Goal: Use online tool/utility: Use online tool/utility

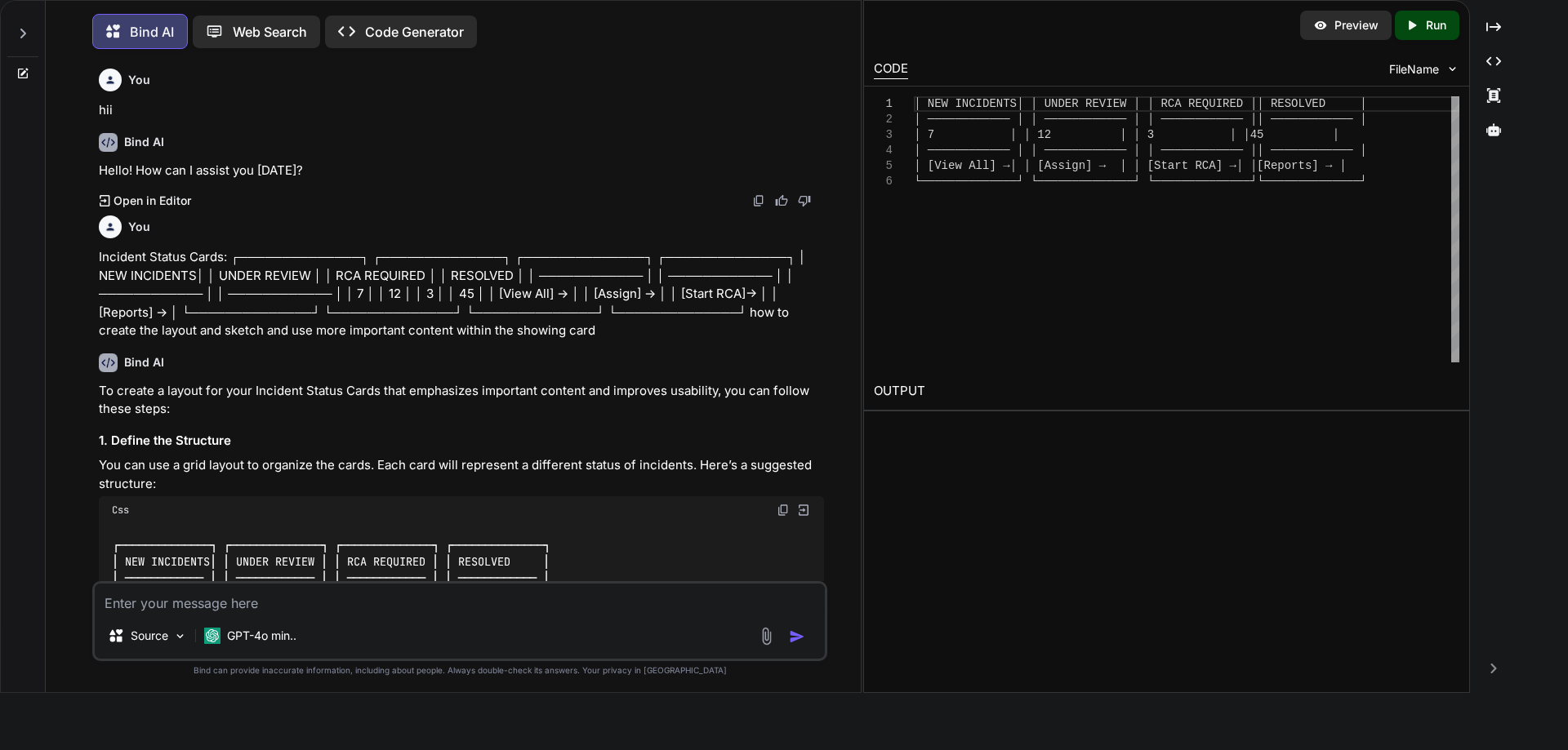
scroll to position [140, 0]
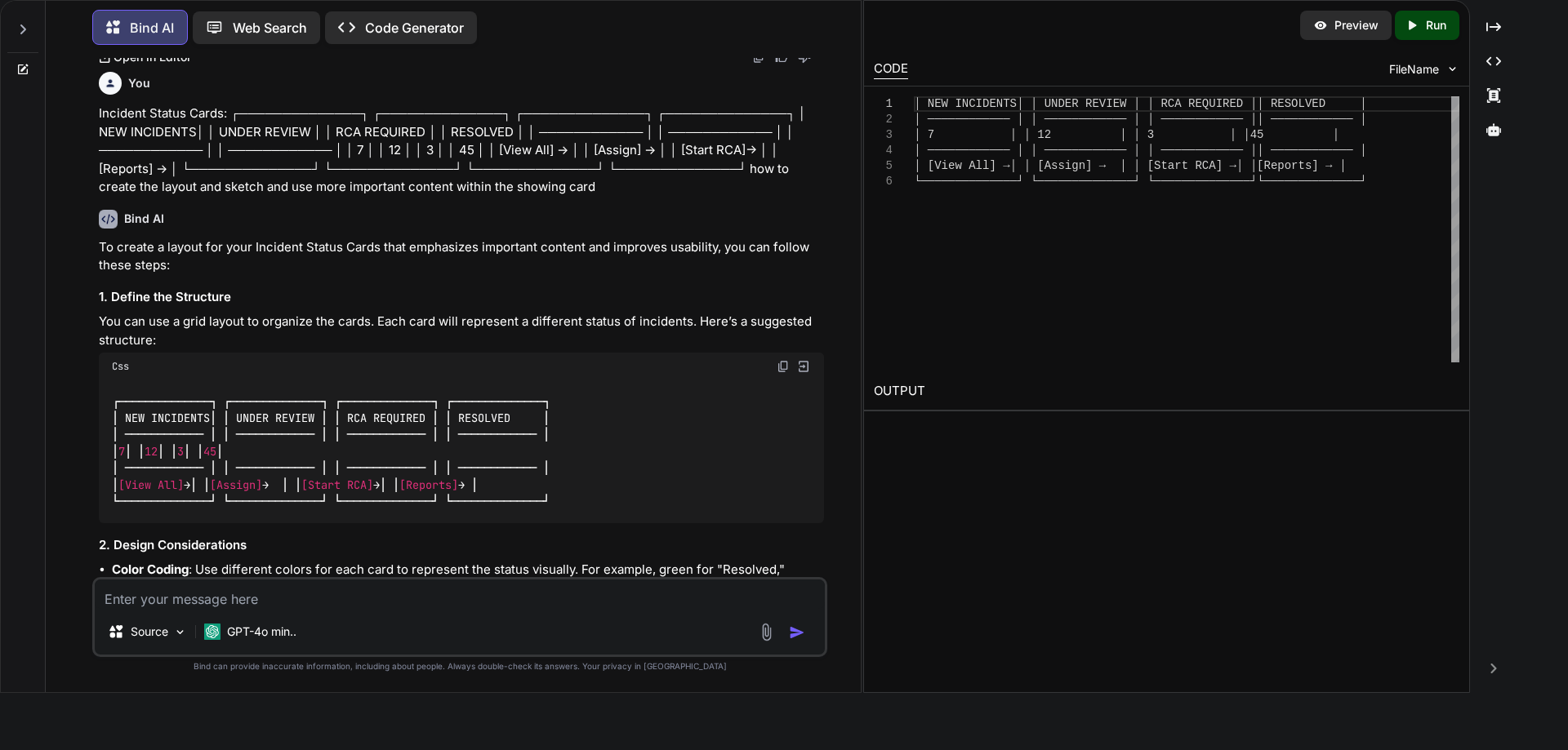
type textarea "• Worked on to create the mock-up screen for the login page within the showing …"
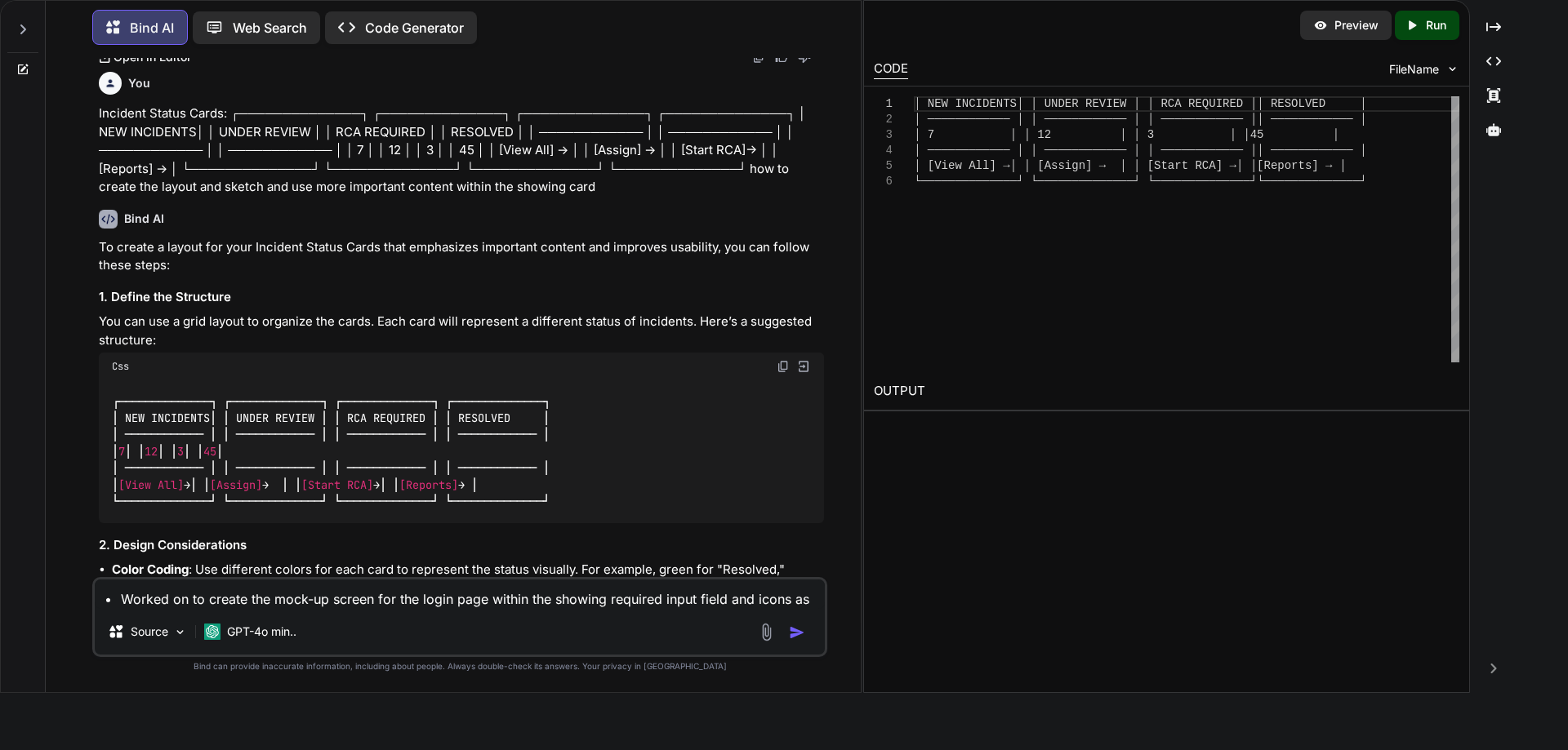
type textarea "x"
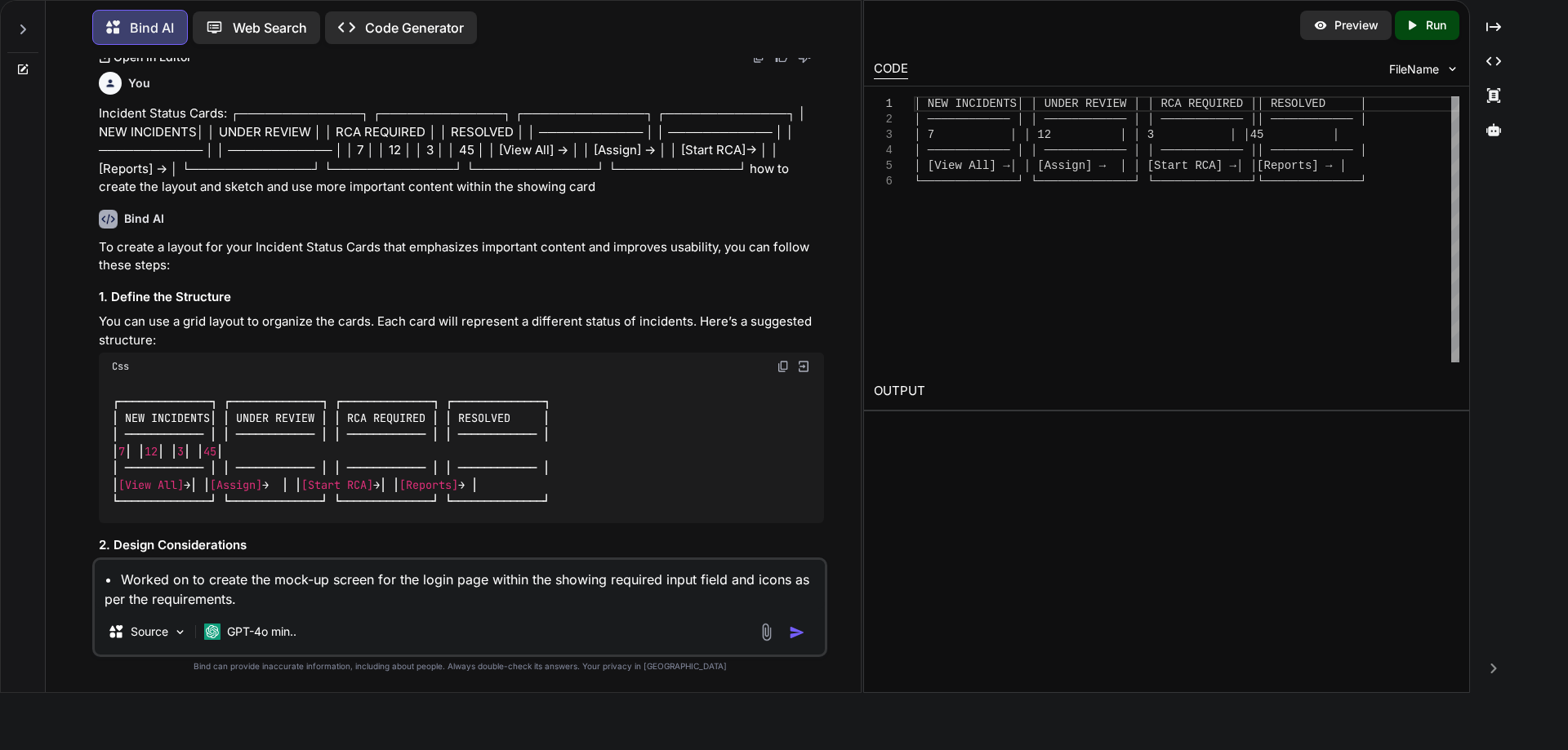
type textarea "• Worked on to create the mock-up screen for the login page within the showing …"
type textarea "x"
type textarea "• Worked on to create the mock-up screen for the login page within the showing …"
type textarea "x"
type textarea "• Worked on to create the mock-up screen for the login page within the showing …"
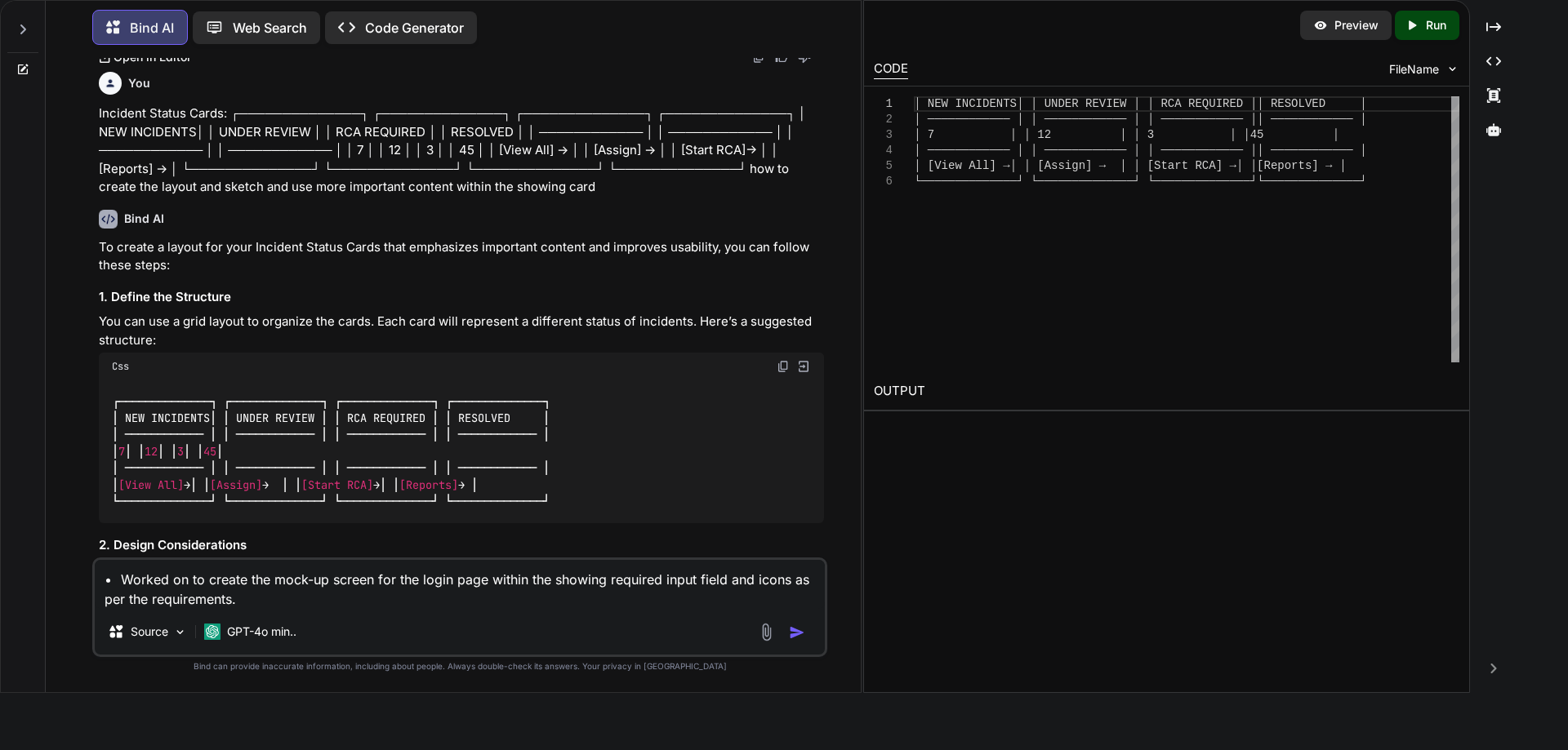
type textarea "x"
type textarea "• Worked on to create the mock-up screen for the login page within the showing …"
type textarea "x"
type textarea "• Worked on to create the mock-up screen for the login page within the showing …"
type textarea "x"
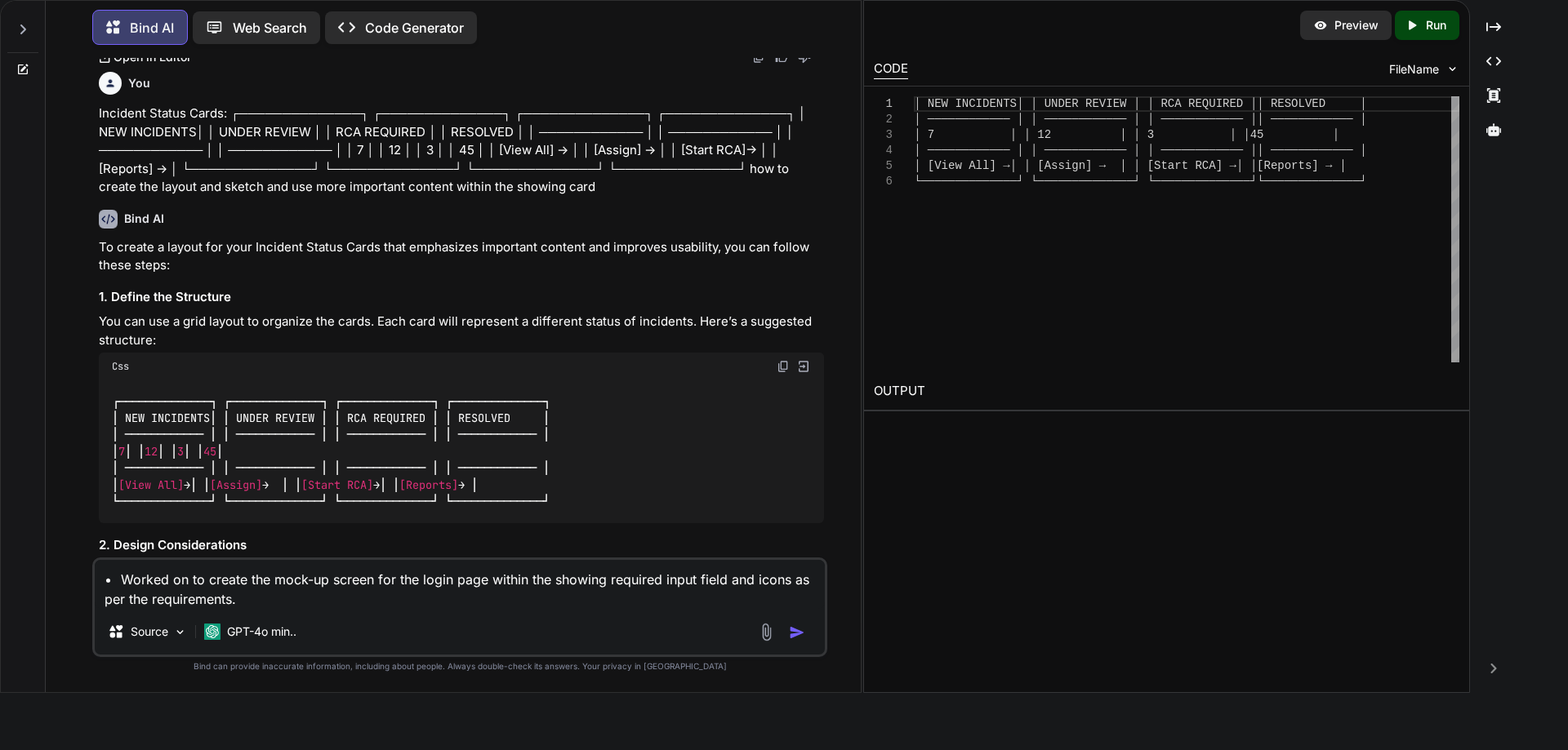
type textarea "• Worked on to create the mock-up screen for the login page within the showing …"
type textarea "x"
type textarea "• Worked on to create the mock-up screen for the login page within the showing …"
type textarea "x"
type textarea "• Worked on to create the mock-up screen for the login page within the showing …"
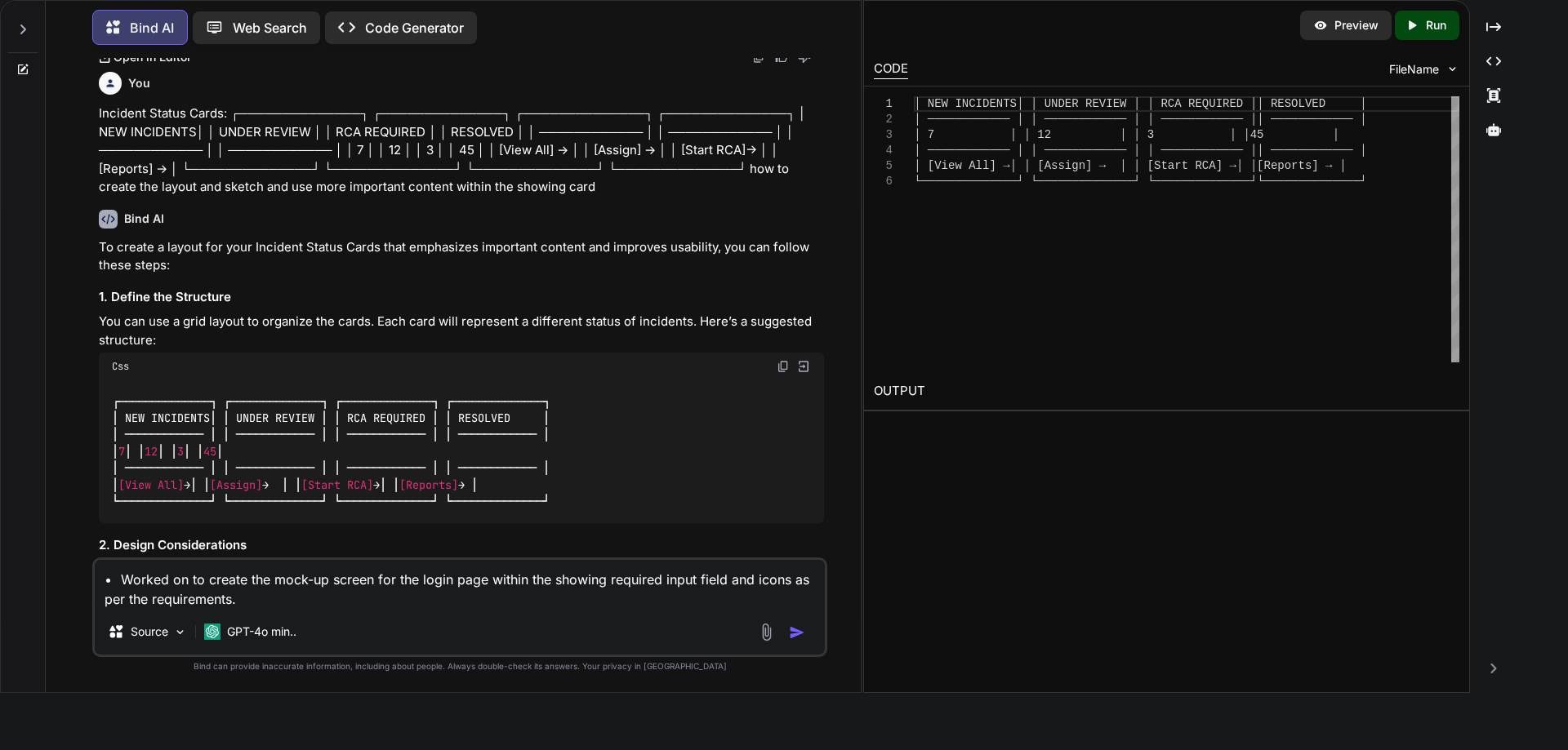
type textarea "x"
type textarea "• Worked on to create the mock-up screen for the login page within the showing …"
type textarea "x"
type textarea "• Worked on to create the mock-up screen for the login page within the showing …"
type textarea "x"
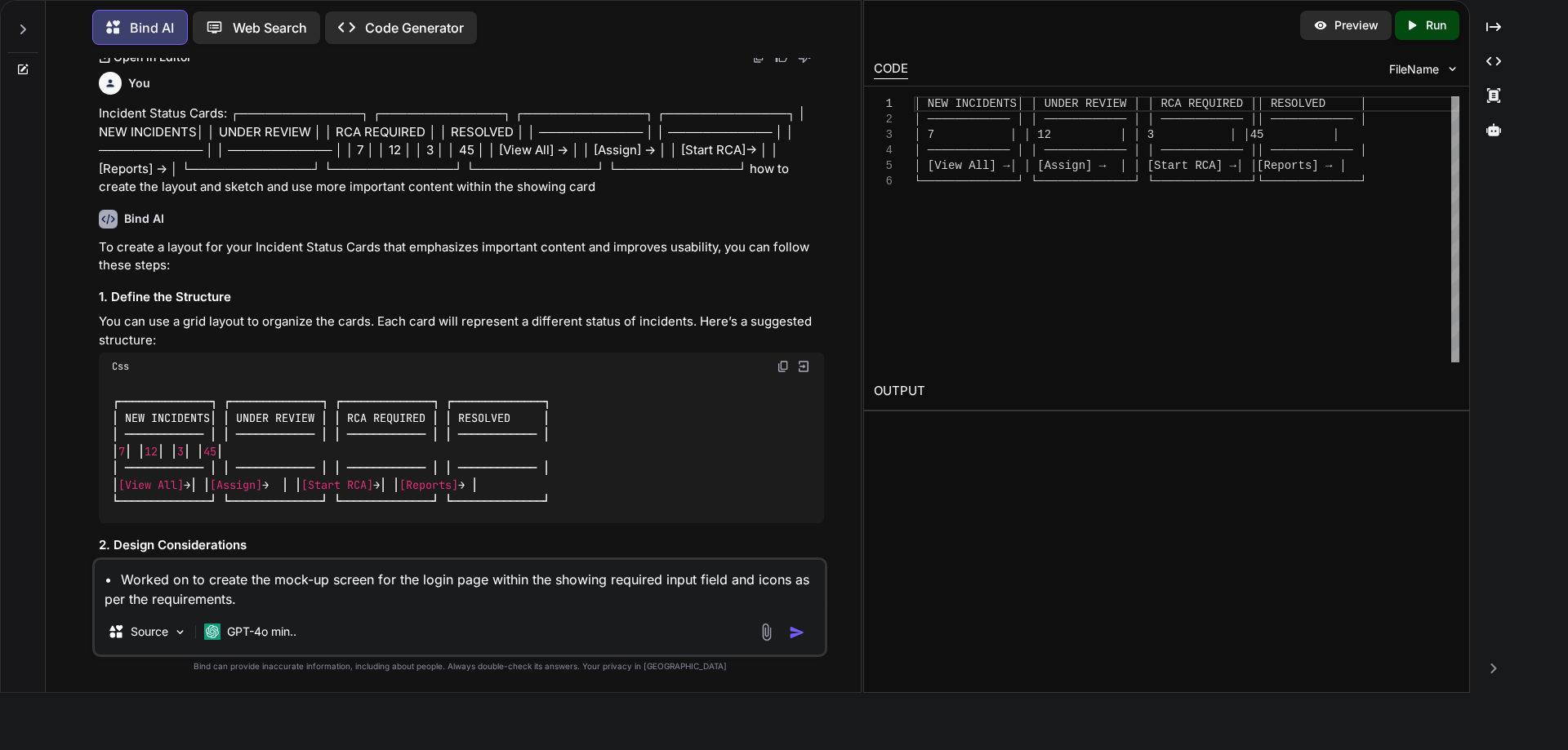
type textarea "• Worked on to create the mock-up screen for the login page within the showing …"
type textarea "x"
paste textarea "rewrite the line in different words in correct ways"
type textarea "• Worked on to create the mock-up screen for the login page within the showing …"
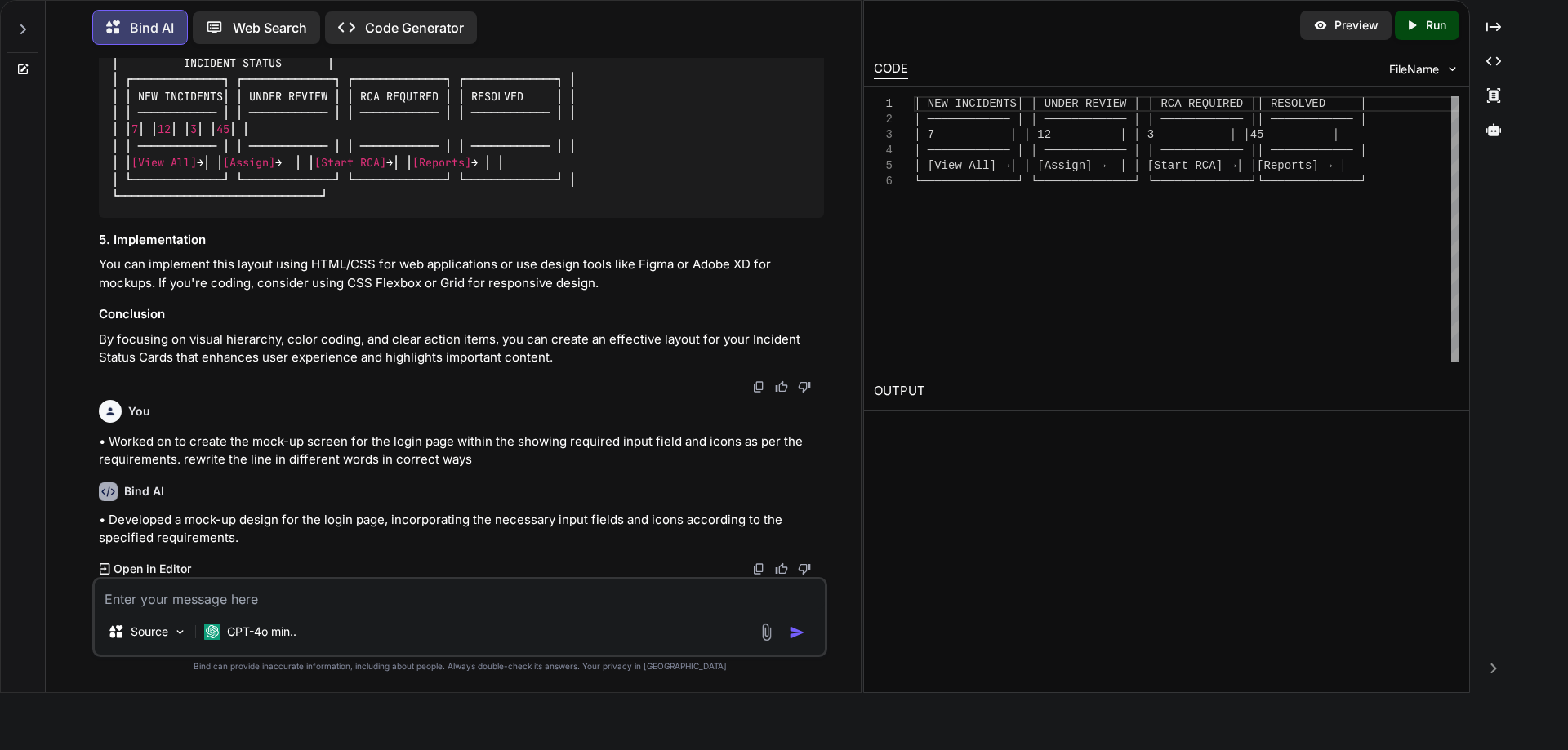
scroll to position [1058, 0]
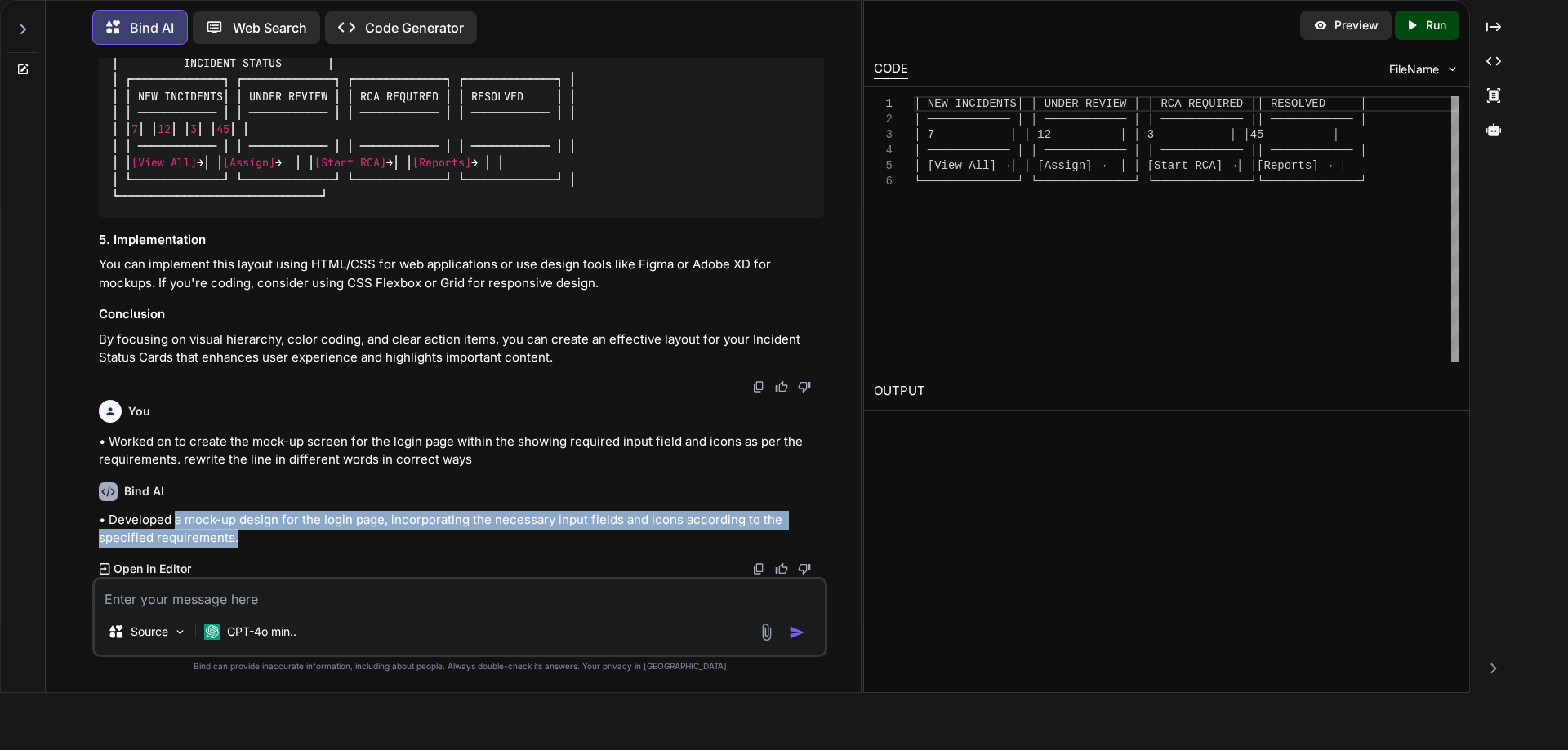
drag, startPoint x: 233, startPoint y: 535, endPoint x: 176, endPoint y: 523, distance: 58.2
click at [176, 523] on p "• Developed a mock-up design for the login page, incorporating the necessary in…" at bounding box center [462, 529] width 725 height 37
copy p "a mock-up design for the login page, incorporating the necessary input fields a…"
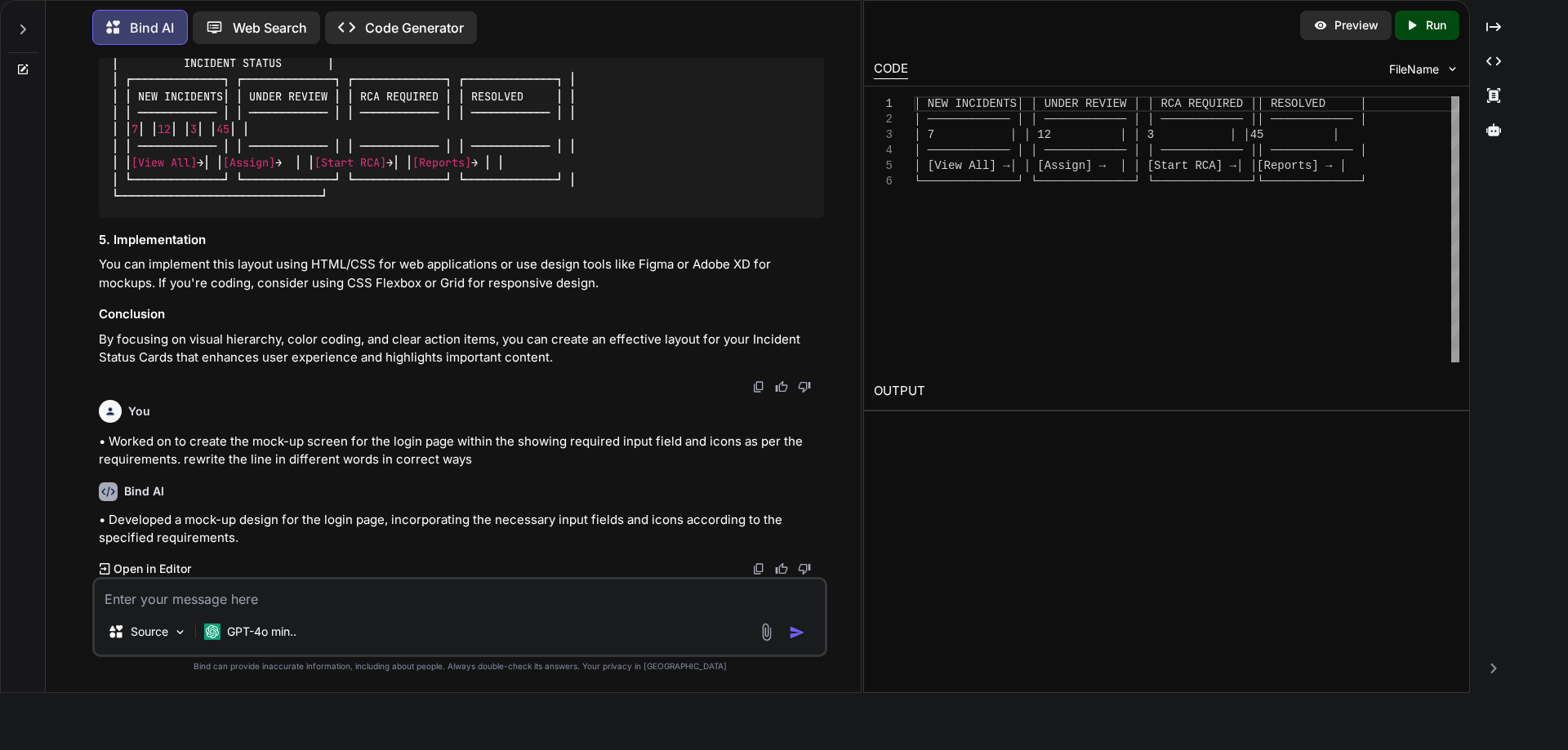
click at [599, 600] on textarea at bounding box center [459, 594] width 730 height 29
paste textarea "• Worked on to create the mock-up screen for the signup page within the showing…"
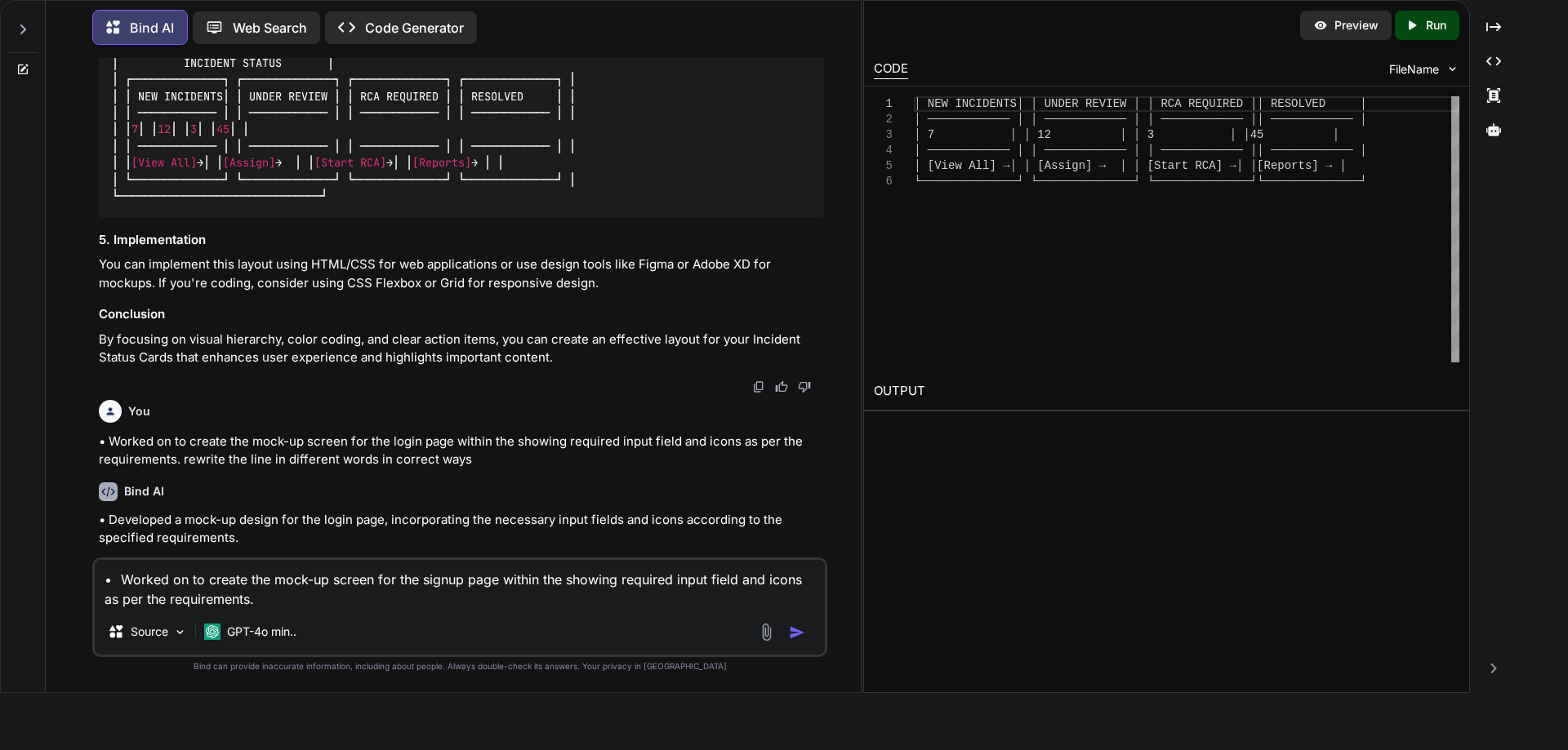
scroll to position [1065, 0]
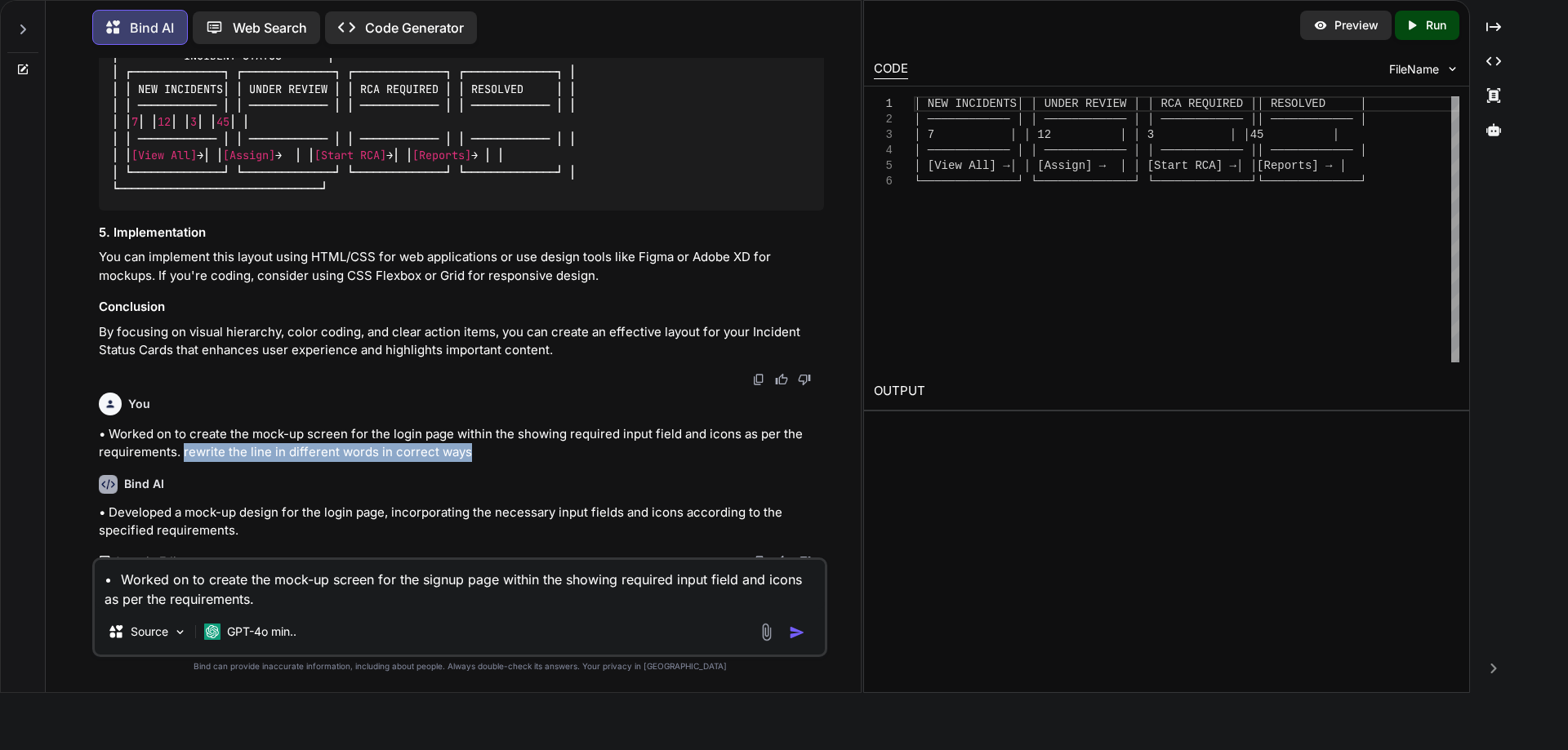
drag, startPoint x: 487, startPoint y: 453, endPoint x: 181, endPoint y: 453, distance: 306.0
click at [181, 453] on p "• Worked on to create the mock-up screen for the login page within the showing …" at bounding box center [462, 444] width 725 height 37
copy p "rewrite the line in different words in correct ways"
click at [423, 604] on textarea "• Worked on to create the mock-up screen for the signup page within the showing…" at bounding box center [459, 584] width 730 height 49
paste textarea "rewrite the line in different words in correct ways"
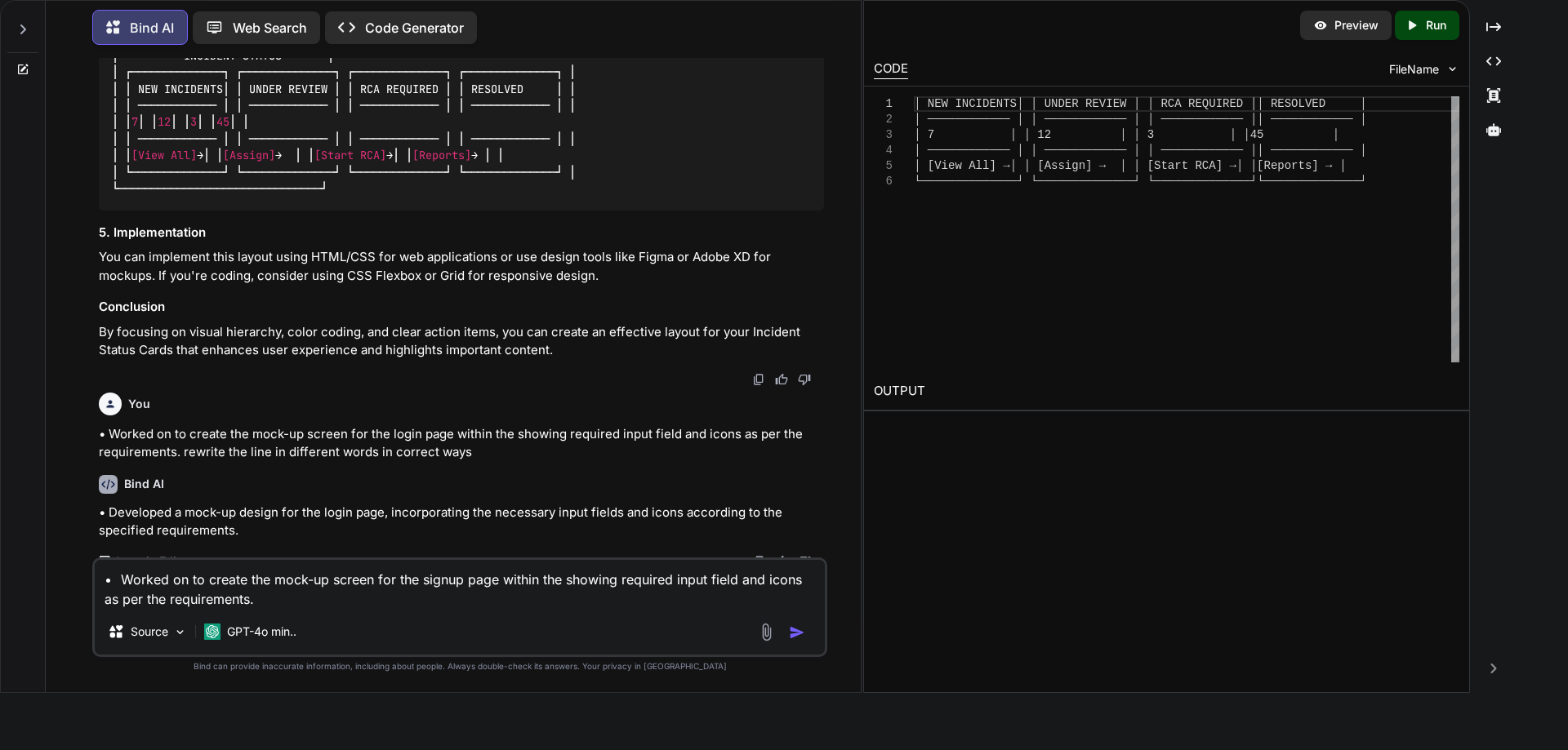
type textarea "• Worked on to create the mock-up screen for the signup page within the showing…"
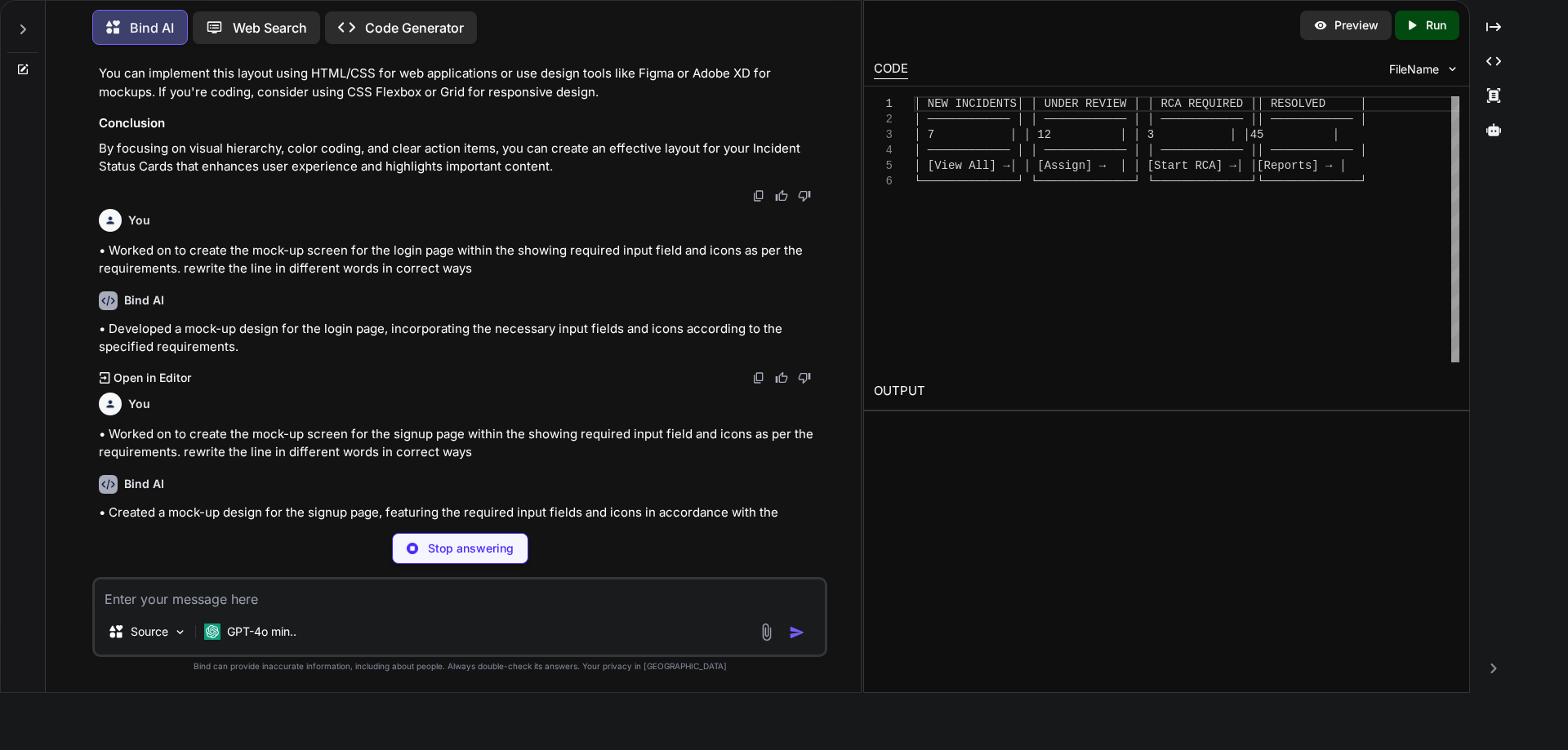
scroll to position [1242, 0]
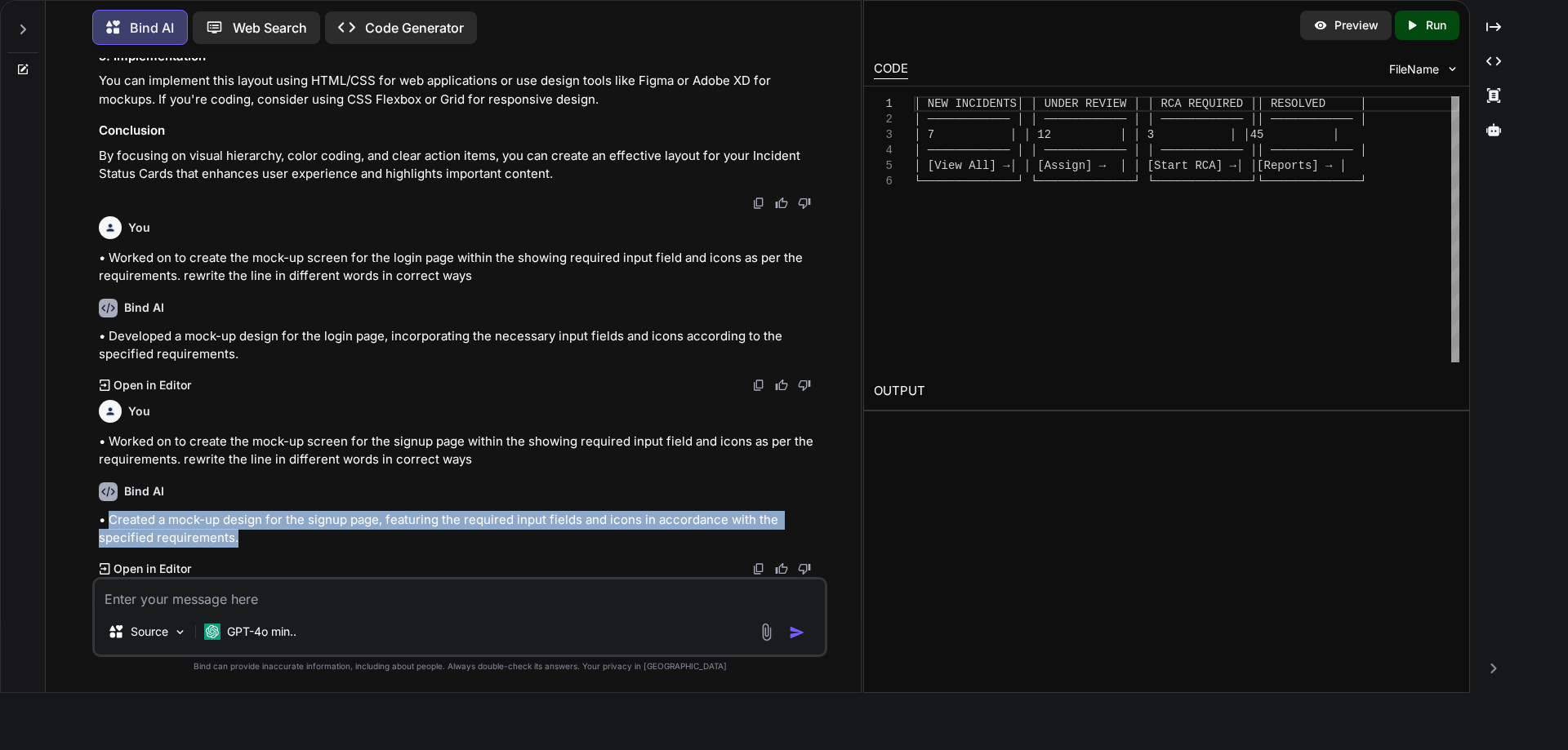
drag, startPoint x: 242, startPoint y: 539, endPoint x: 109, endPoint y: 517, distance: 134.8
click at [109, 517] on p "• Created a mock-up design for the signup page, featuring the required input fi…" at bounding box center [462, 529] width 725 height 37
copy p "Created a mock-up design for the signup page, featuring the required input fiel…"
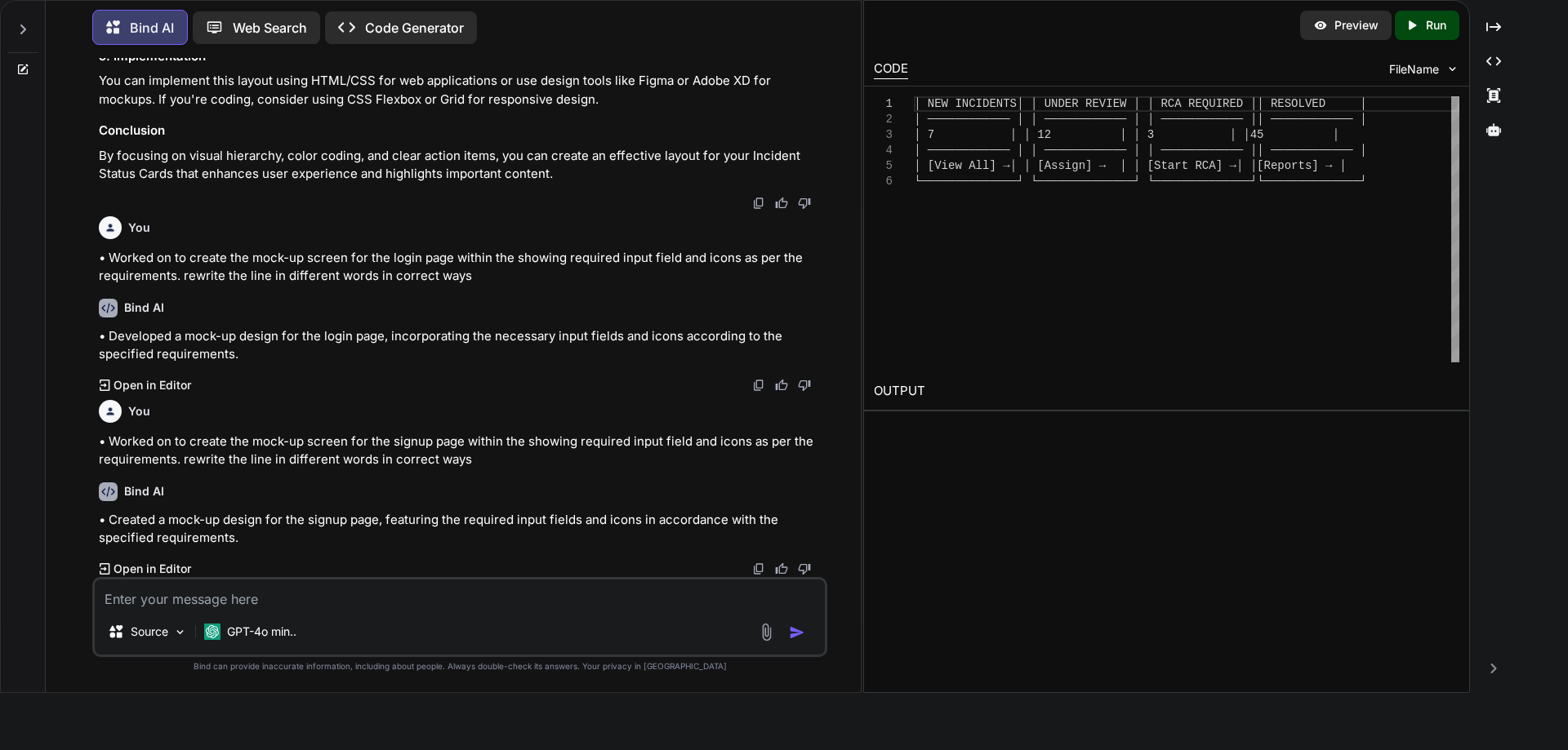
click at [433, 595] on textarea at bounding box center [459, 594] width 730 height 29
paste textarea "• Working on to currently creating the html for landing page for booking web si…"
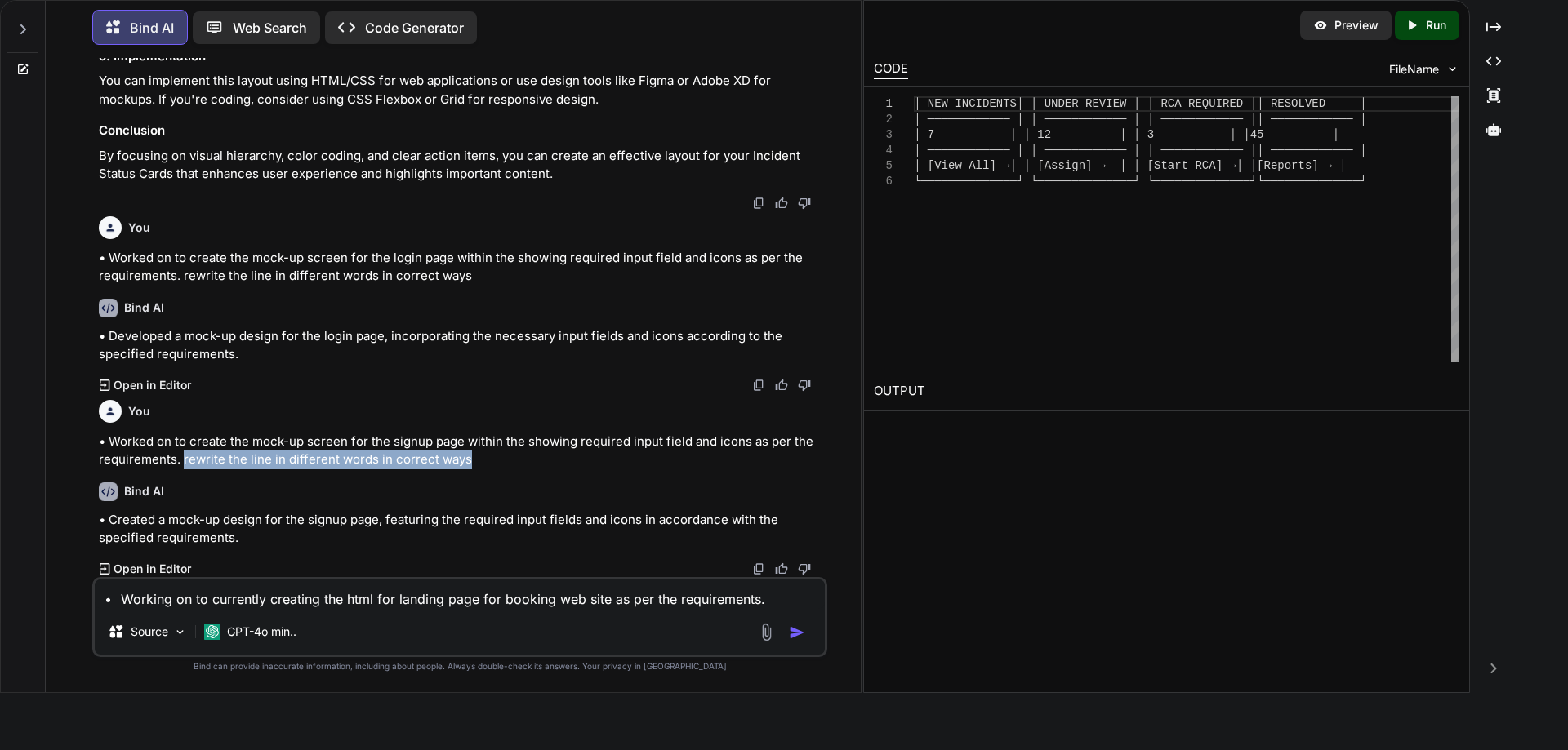
drag, startPoint x: 457, startPoint y: 460, endPoint x: 181, endPoint y: 458, distance: 276.0
click at [181, 458] on p "• Worked on to create the mock-up screen for the signup page within the showing…" at bounding box center [462, 451] width 725 height 37
copy p "rewrite the line in different words in correct ways"
click at [595, 621] on div "Source GPT-4o min.." at bounding box center [459, 634] width 730 height 39
click at [770, 593] on textarea "• Working on to currently creating the html for landing page for booking web si…" at bounding box center [459, 594] width 730 height 29
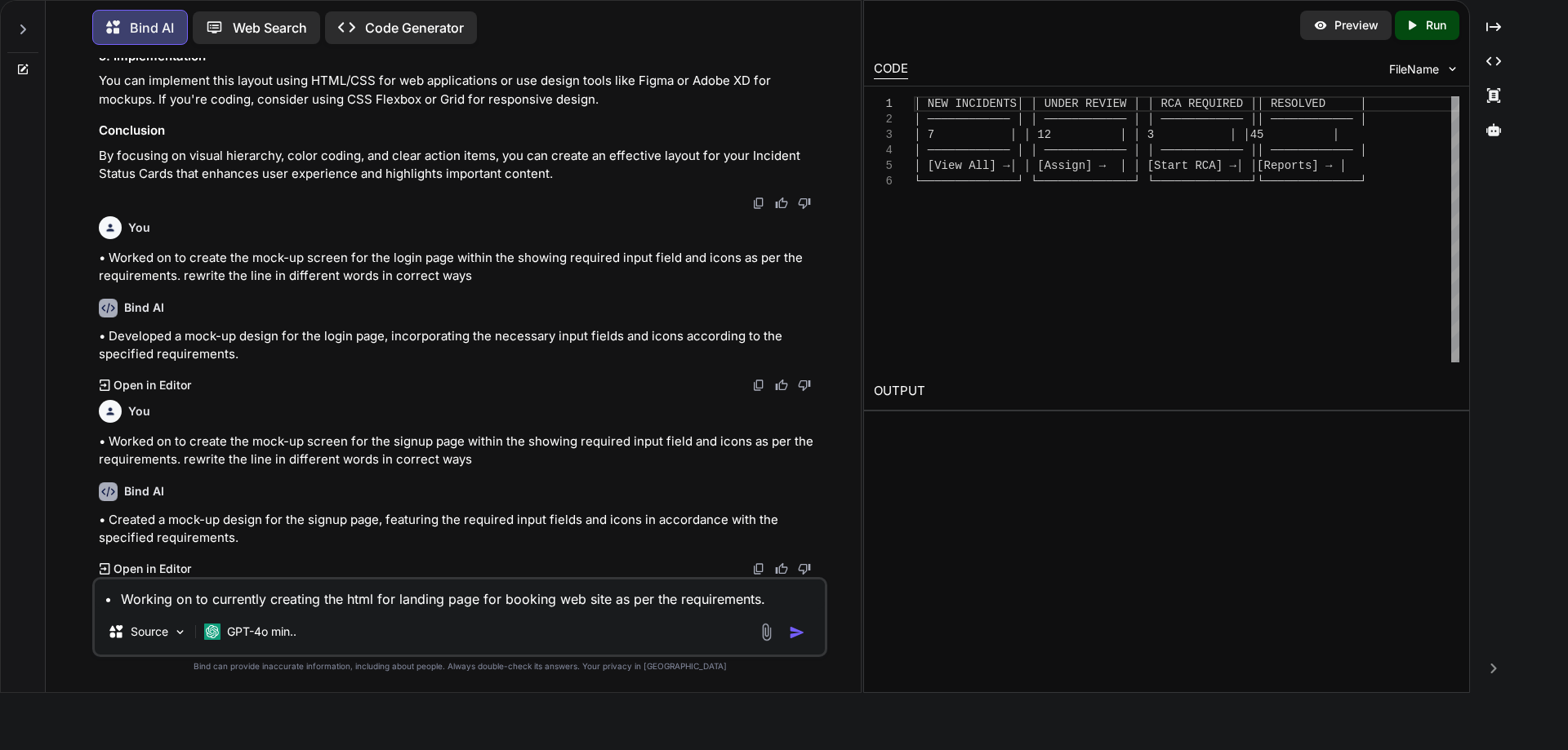
paste textarea "rewrite the line in different words in correct ways"
type textarea "• Working on to currently creating the html for landing page for booking web si…"
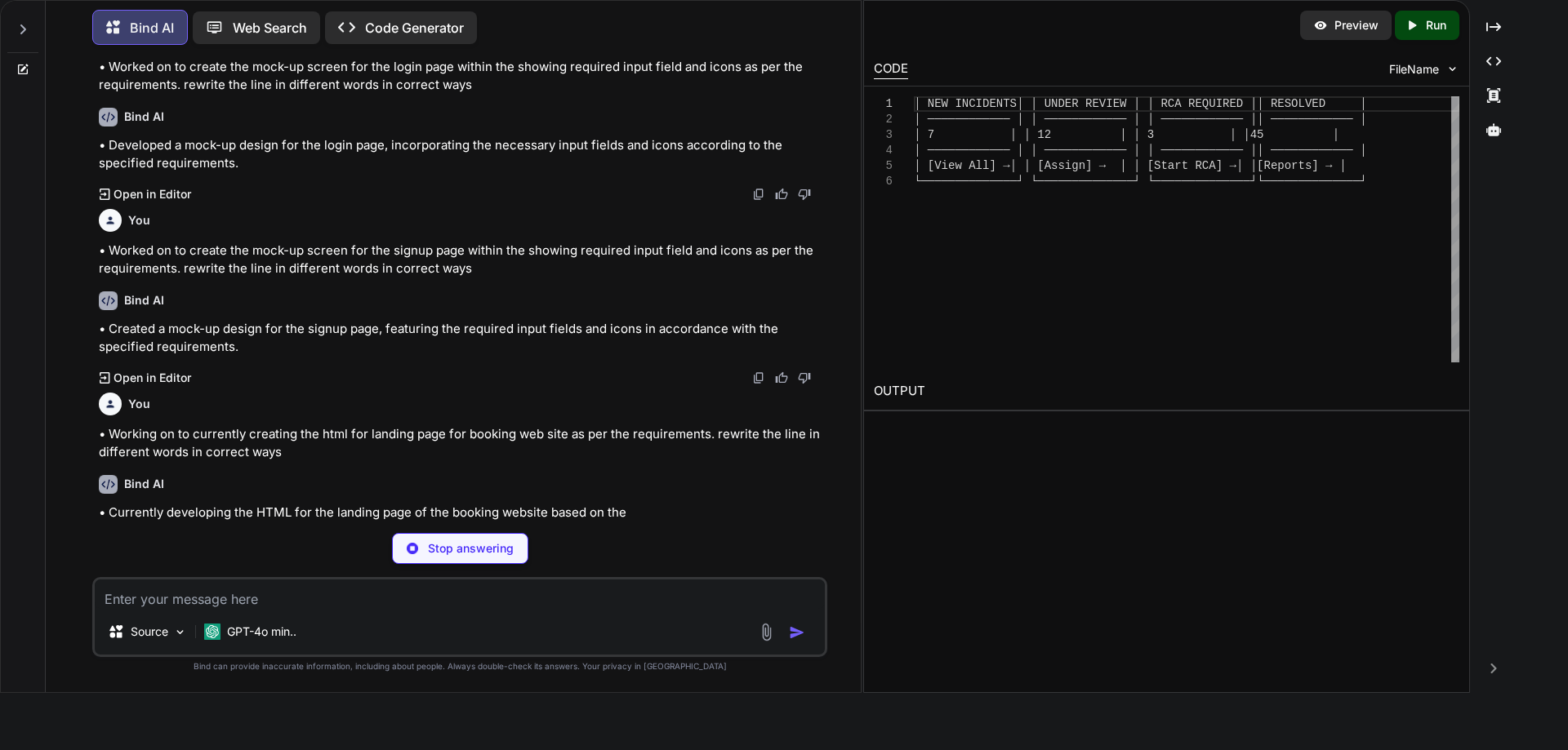
scroll to position [1406, 0]
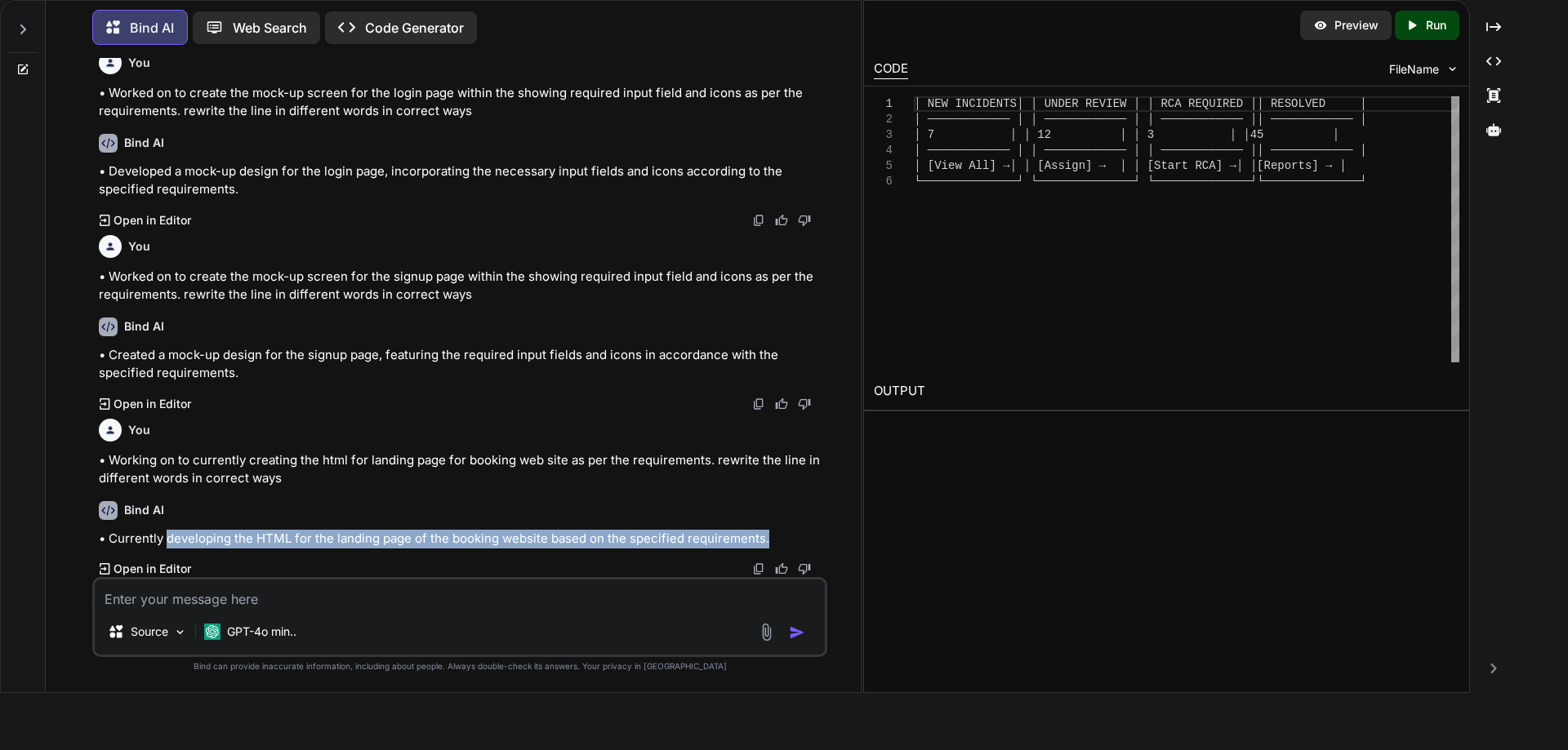
drag, startPoint x: 771, startPoint y: 533, endPoint x: 167, endPoint y: 538, distance: 604.0
click at [167, 538] on p "• Currently developing the HTML for the landing page of the booking website bas…" at bounding box center [462, 538] width 725 height 18
copy p "developing the HTML for the landing page of the booking website based on the sp…"
